Goal: Find specific page/section: Find specific page/section

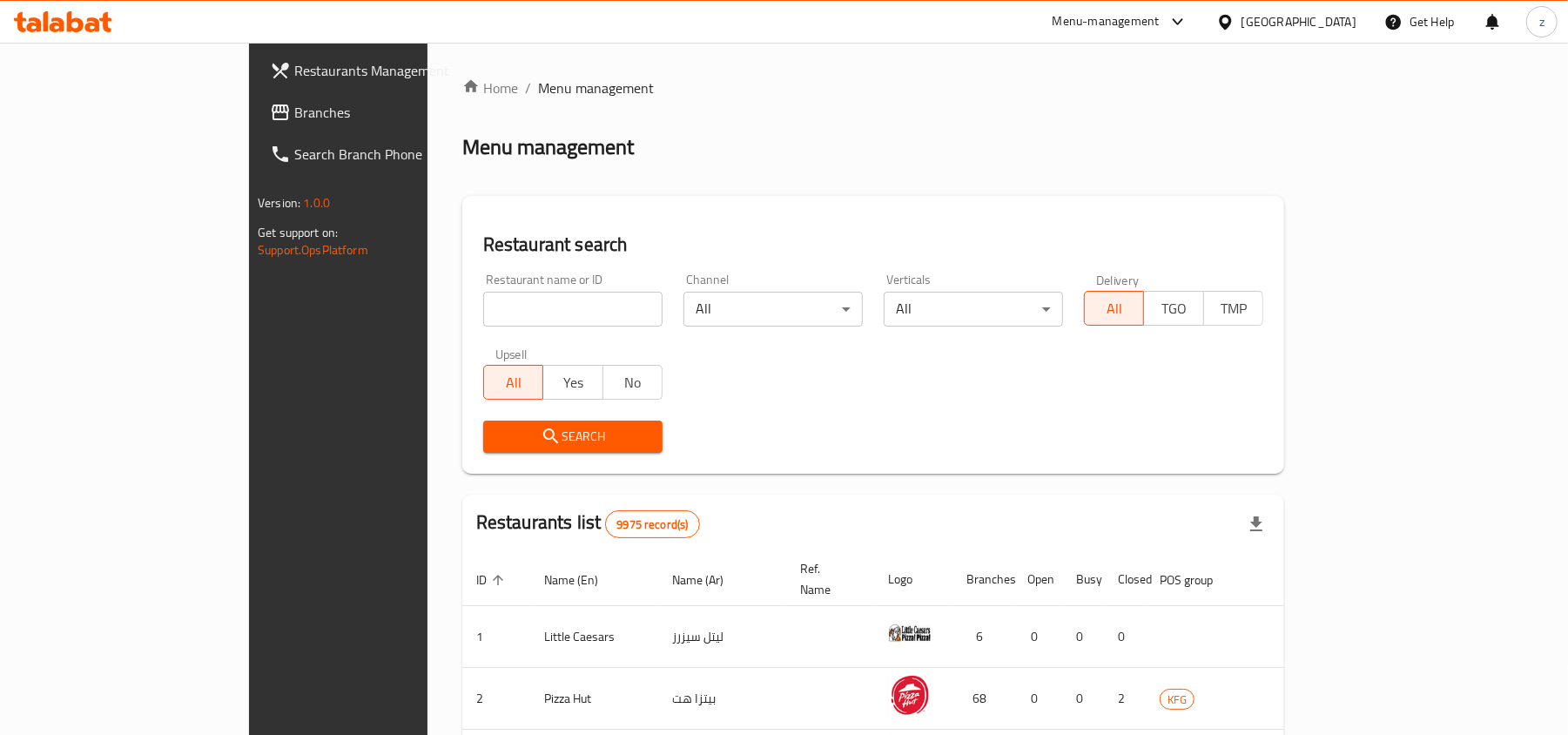
click at [1338, 21] on div "[GEOGRAPHIC_DATA]" at bounding box center [1298, 22] width 115 height 19
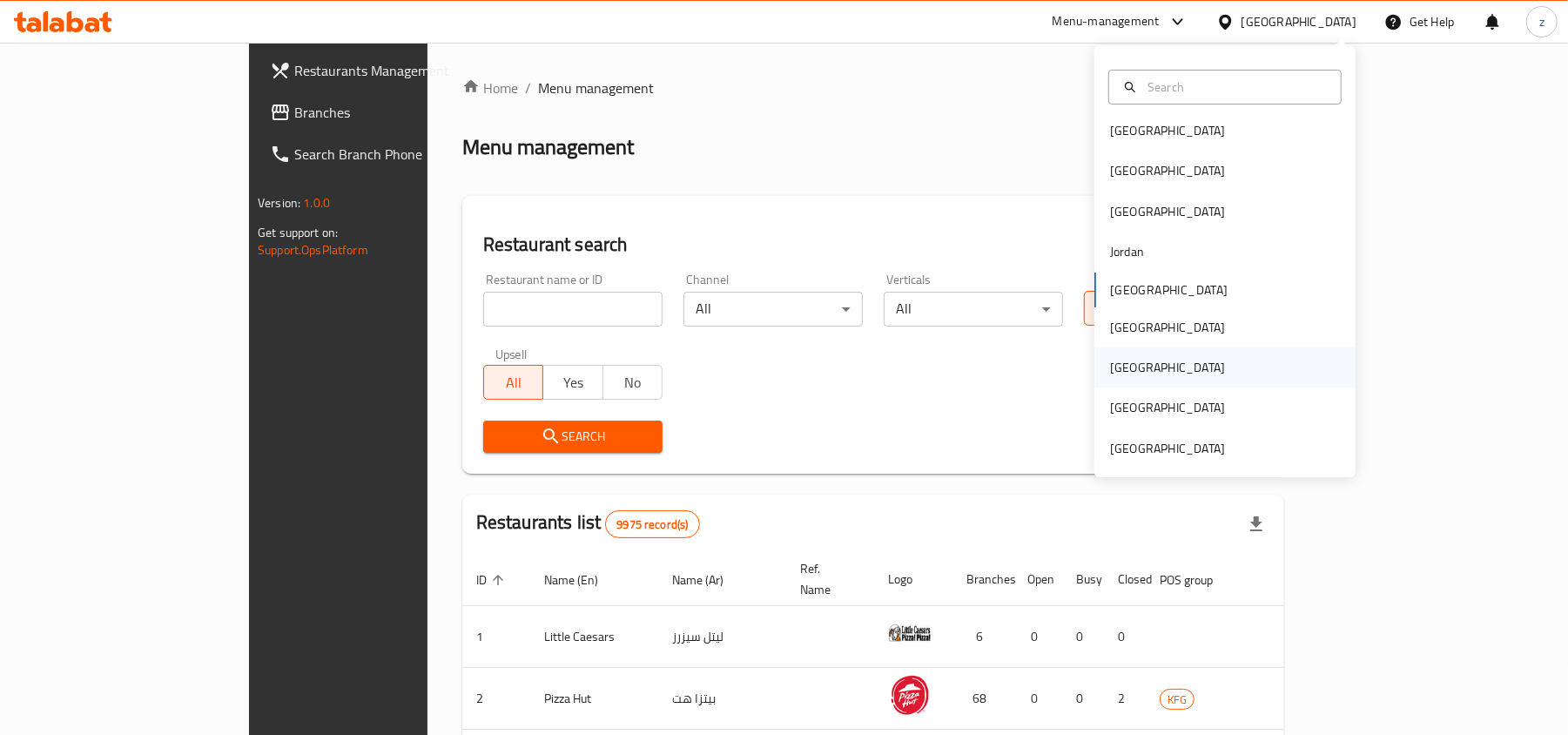
scroll to position [9, 0]
click at [1132, 357] on div "[GEOGRAPHIC_DATA]" at bounding box center [1167, 367] width 143 height 40
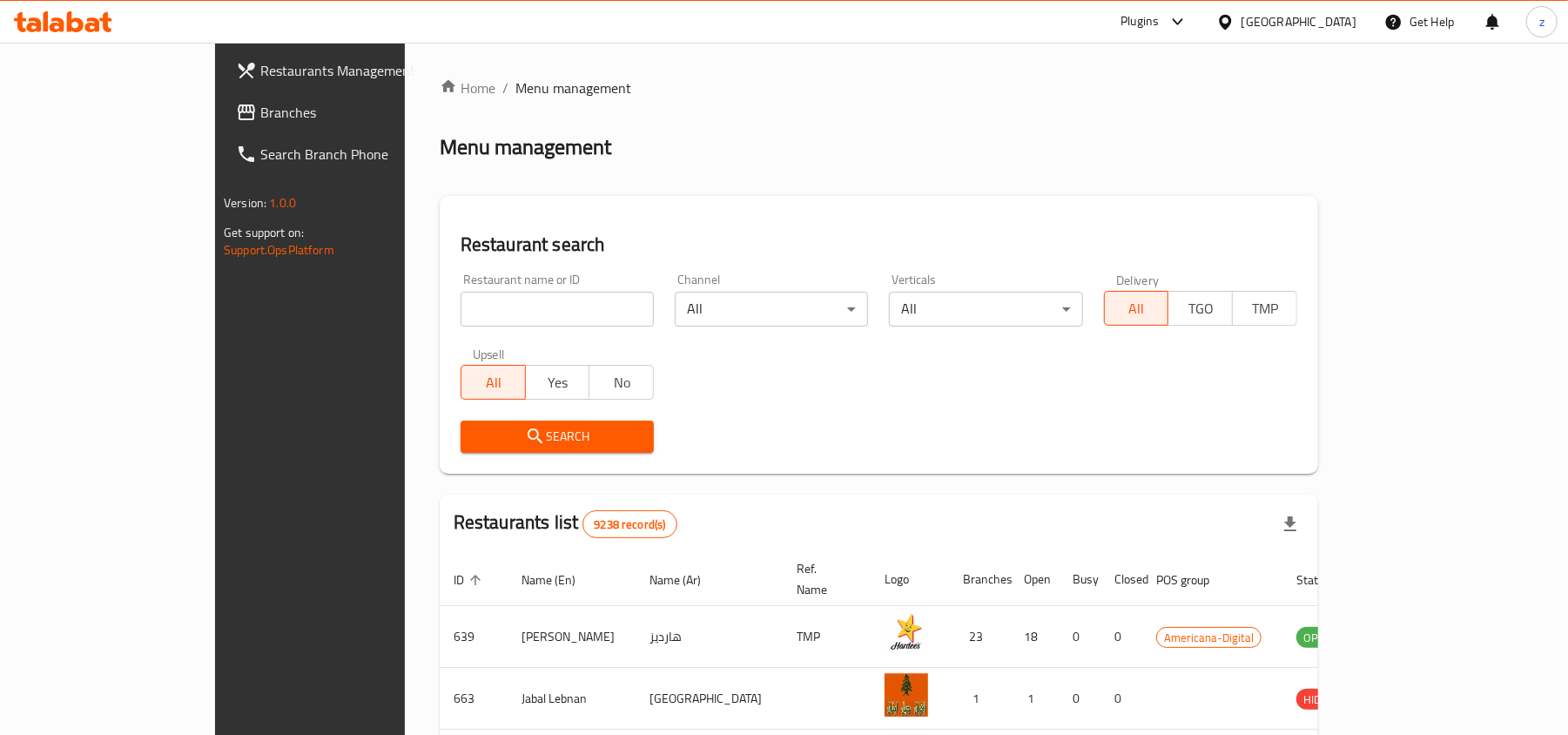
click at [1189, 21] on div at bounding box center [1177, 22] width 22 height 7
click at [1042, 80] on div "All Plugins" at bounding box center [1054, 76] width 54 height 19
